Goal: Task Accomplishment & Management: Use online tool/utility

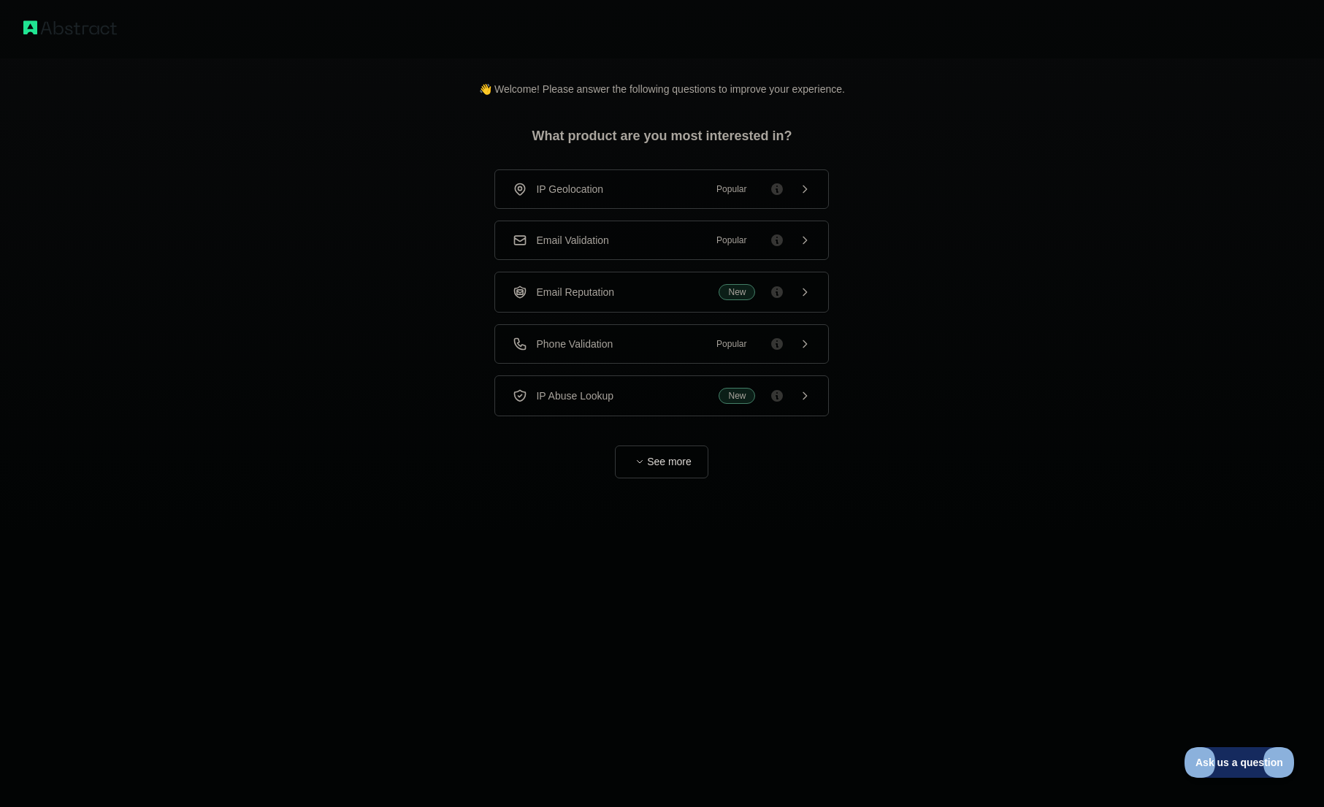
click at [734, 192] on span "Popular" at bounding box center [730, 189] width 47 height 15
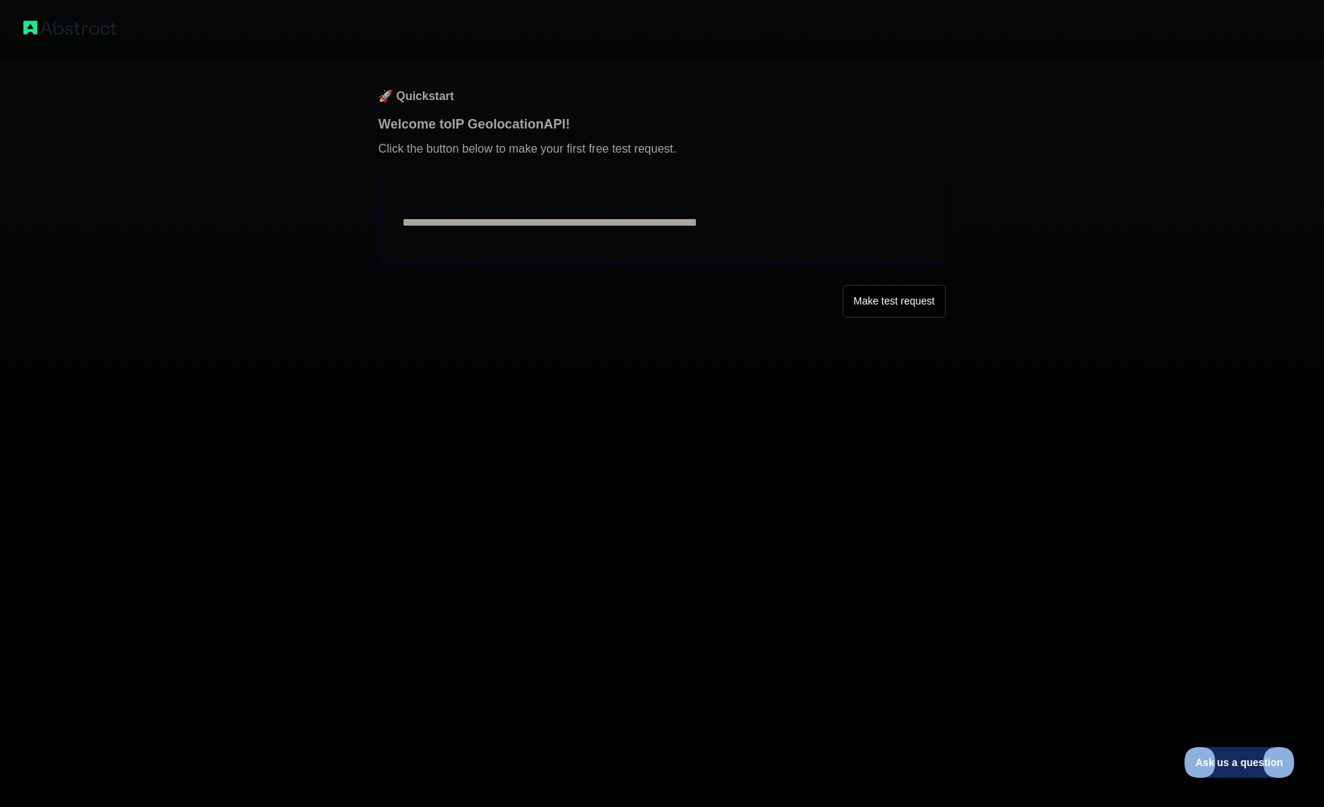
click at [864, 304] on button "Make test request" at bounding box center [894, 301] width 103 height 33
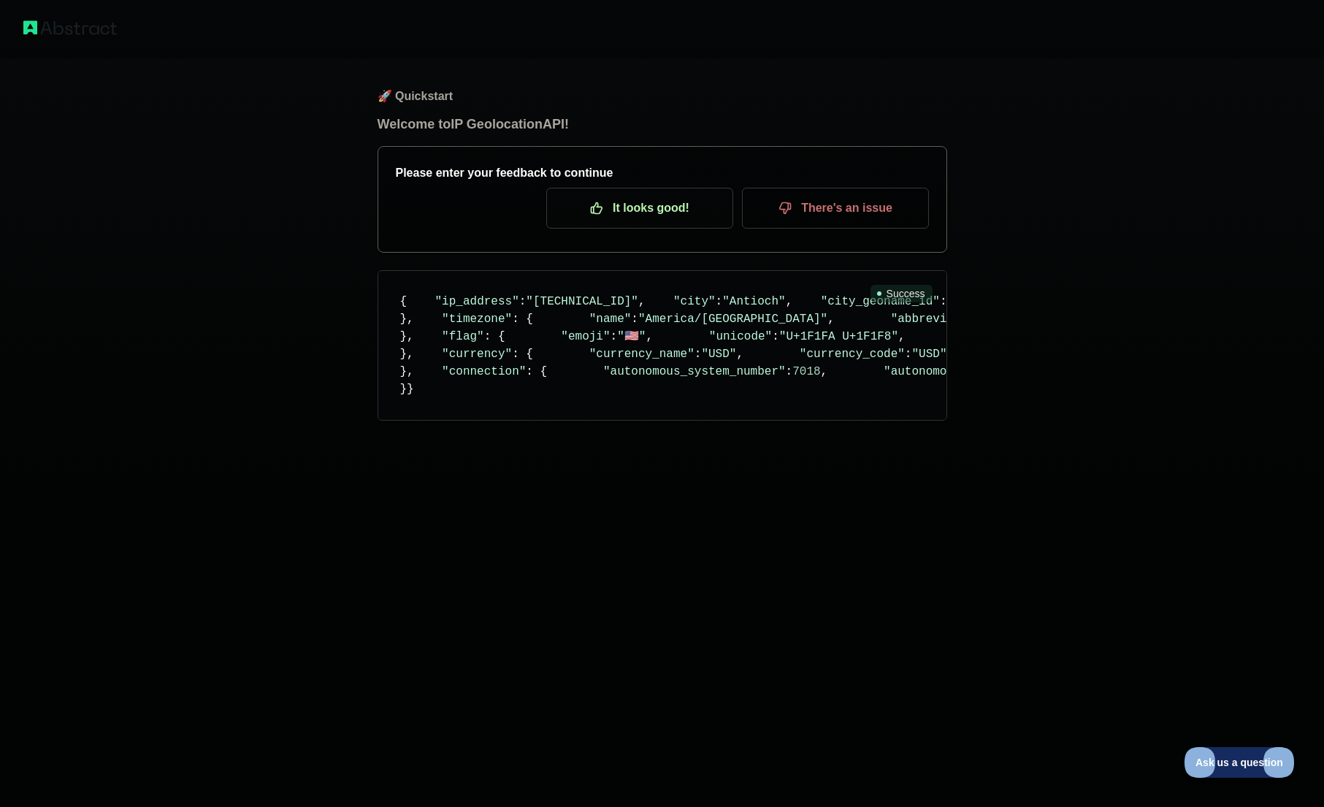
click at [656, 218] on p "It looks good!" at bounding box center [639, 208] width 165 height 25
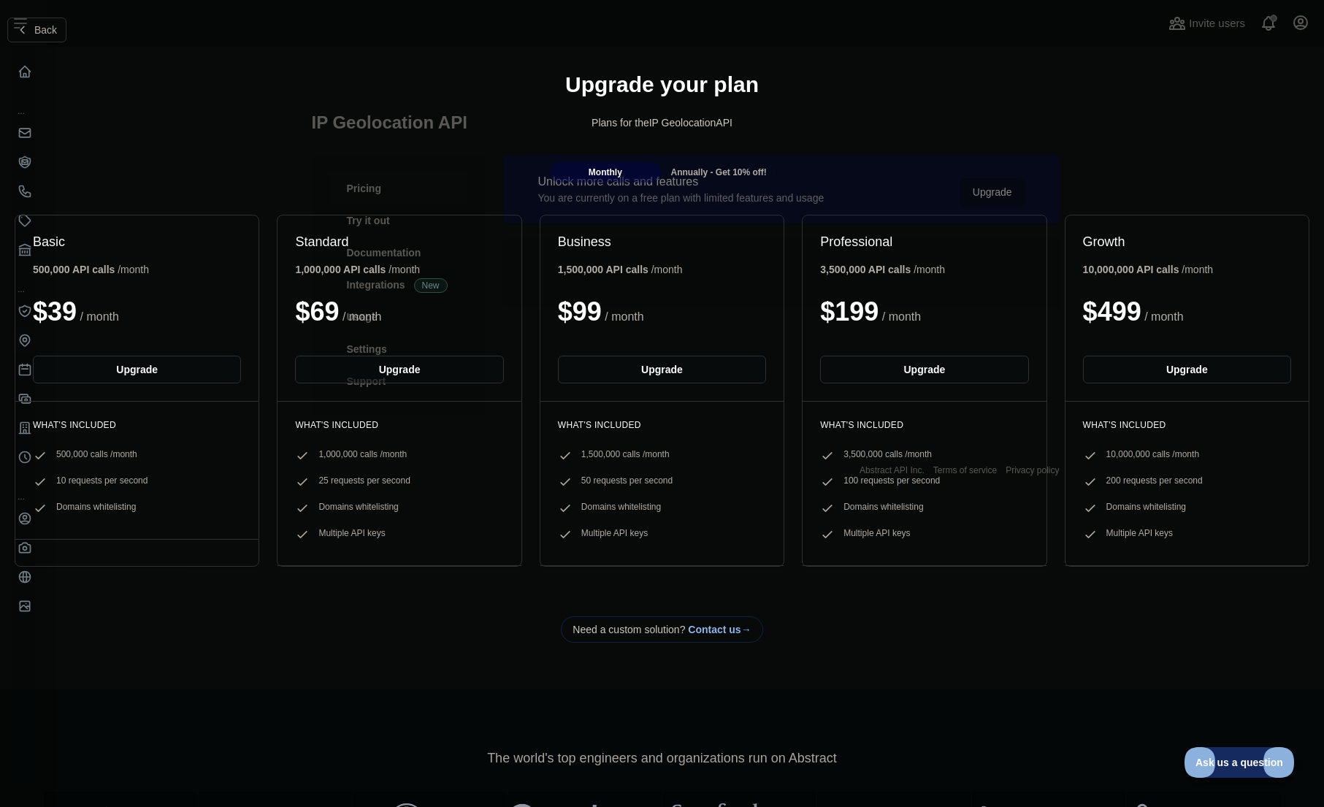
click at [180, 156] on div "Upgrade your plan Plans for the IP Geolocation API" at bounding box center [662, 106] width 1324 height 105
click at [25, 71] on div "Upgrade your plan Plans for the IP Geolocation API" at bounding box center [662, 106] width 1324 height 105
click at [30, 37] on button "Back" at bounding box center [36, 30] width 59 height 25
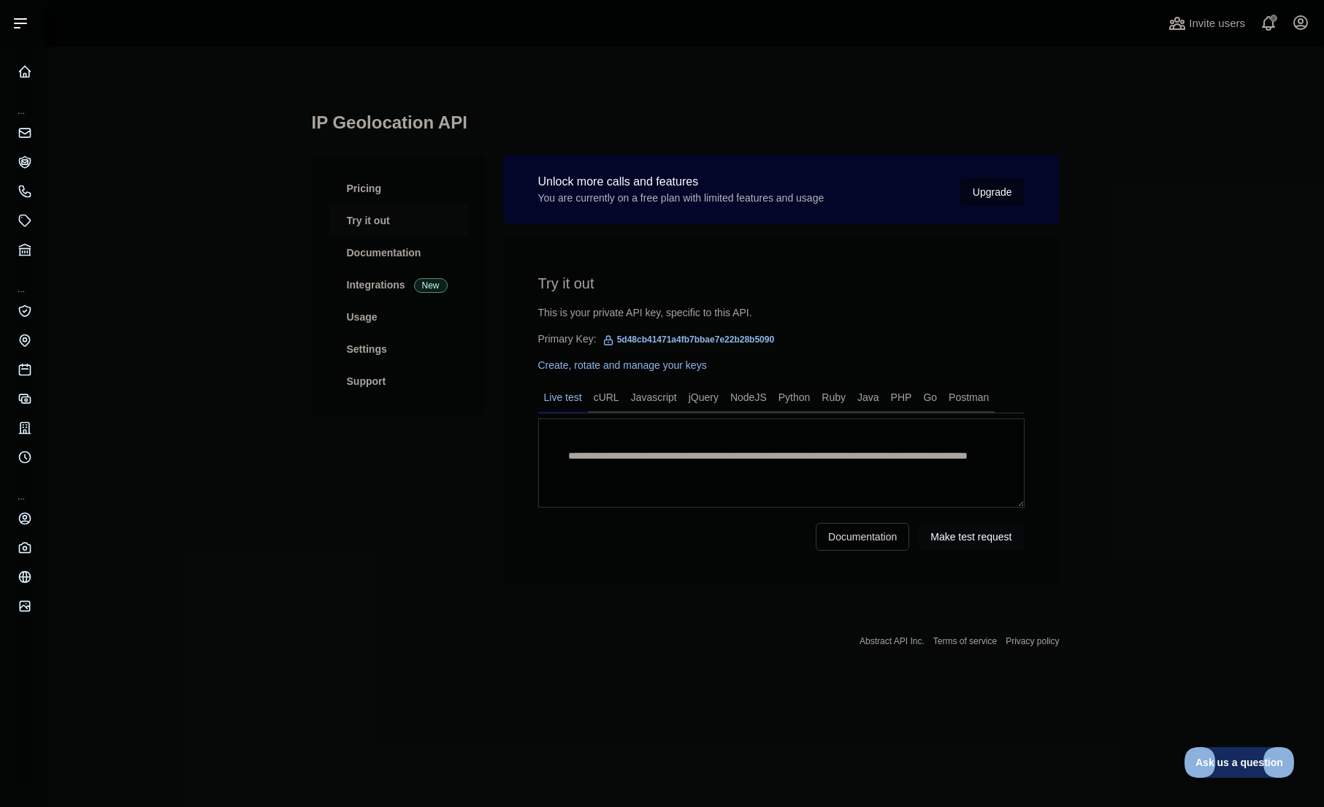
click at [361, 221] on link "Try it out" at bounding box center [398, 220] width 139 height 32
drag, startPoint x: 617, startPoint y: 340, endPoint x: 812, endPoint y: 336, distance: 195.0
click at [812, 336] on div "Primary Key: 5d48cb41471a4fb7bbae7e22b28b5090" at bounding box center [781, 338] width 486 height 15
copy span "5d48cb41471a4fb7bbae7e22b28b5090"
click at [632, 361] on link "Create, rotate and manage your keys" at bounding box center [622, 365] width 169 height 12
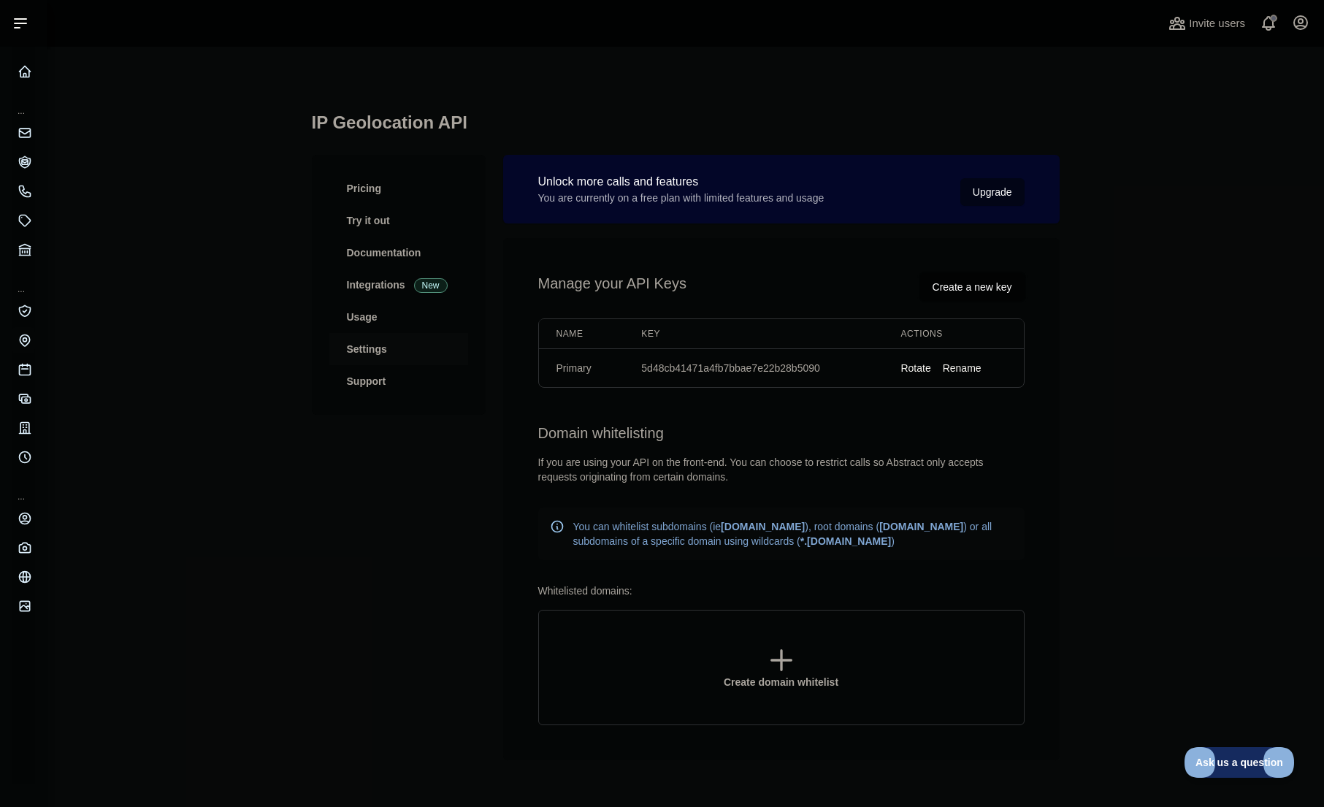
click at [956, 288] on button "Create a new key" at bounding box center [972, 287] width 104 height 28
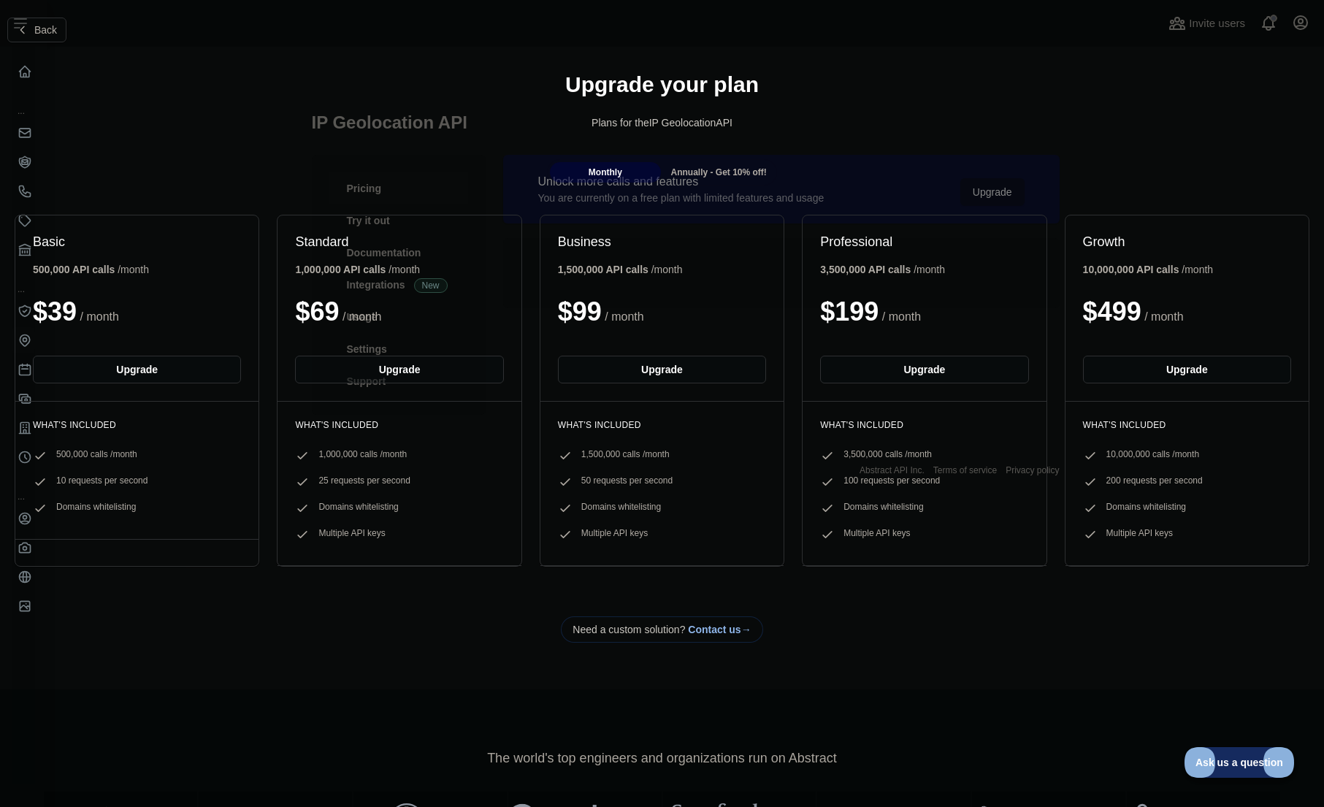
click at [694, 706] on div "The world's top engineers and organizations run on Abstract" at bounding box center [662, 792] width 1324 height 207
click at [1216, 105] on div "Upgrade your plan Plans for the IP Geolocation API" at bounding box center [662, 106] width 1324 height 105
click at [50, 26] on span "Back" at bounding box center [45, 30] width 23 height 12
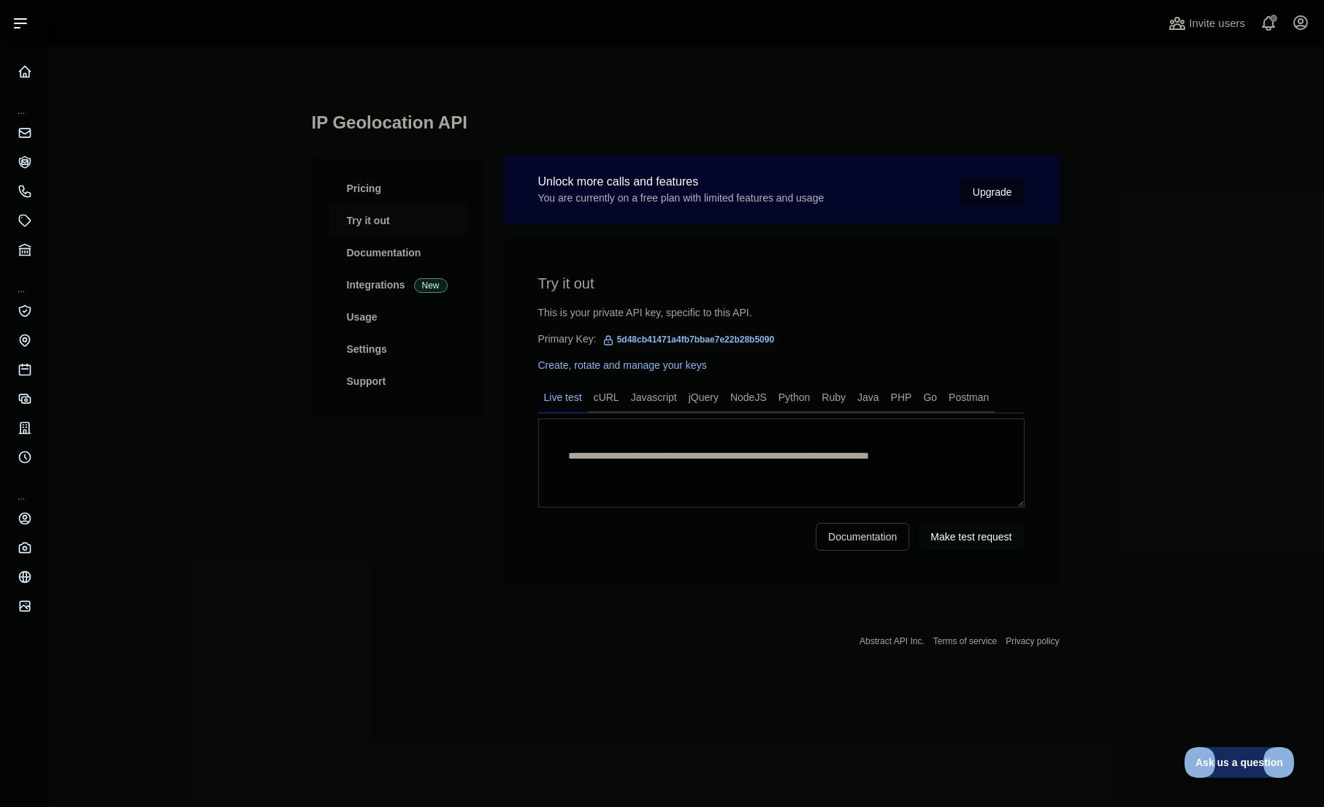
type textarea "**********"
drag, startPoint x: 615, startPoint y: 337, endPoint x: 827, endPoint y: 341, distance: 212.5
click at [827, 341] on div "Primary Key: 5d48cb41471a4fb7bbae7e22b28b5090" at bounding box center [781, 338] width 486 height 15
copy span "5d48cb41471a4fb7bbae7e22b28b5090"
click at [394, 250] on link "Documentation" at bounding box center [398, 253] width 139 height 32
